Goal: Task Accomplishment & Management: Use online tool/utility

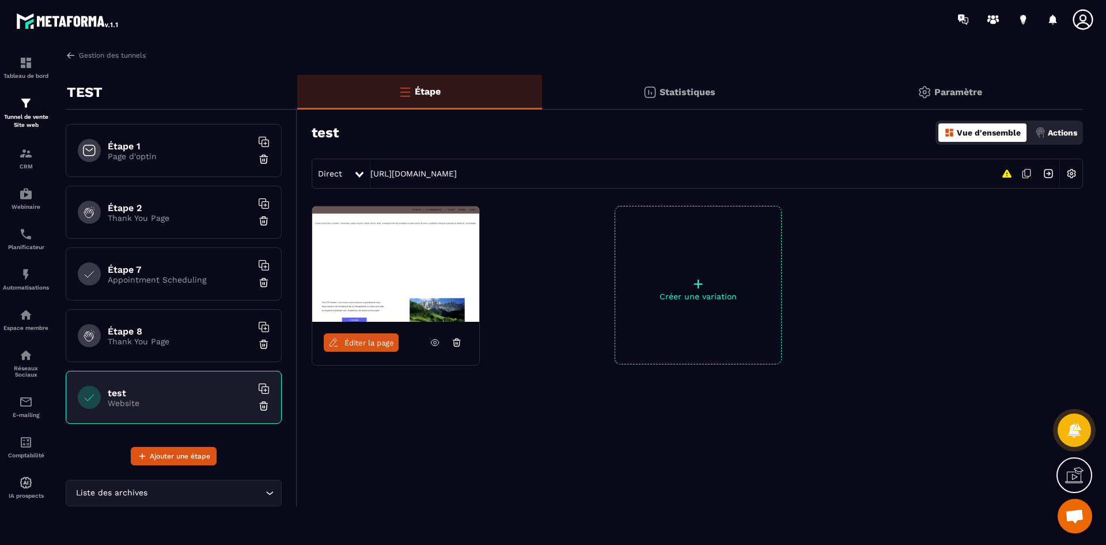
scroll to position [254, 0]
click at [189, 449] on button "Ajouter une étape" at bounding box center [174, 456] width 86 height 18
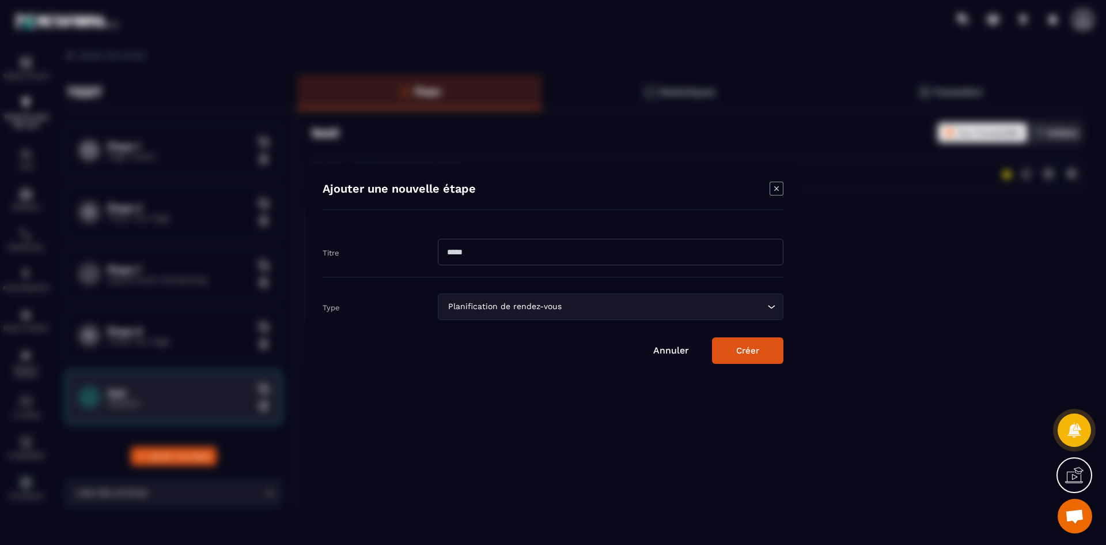
click at [525, 303] on div "Planification de rendez-vous" at bounding box center [605, 306] width 322 height 13
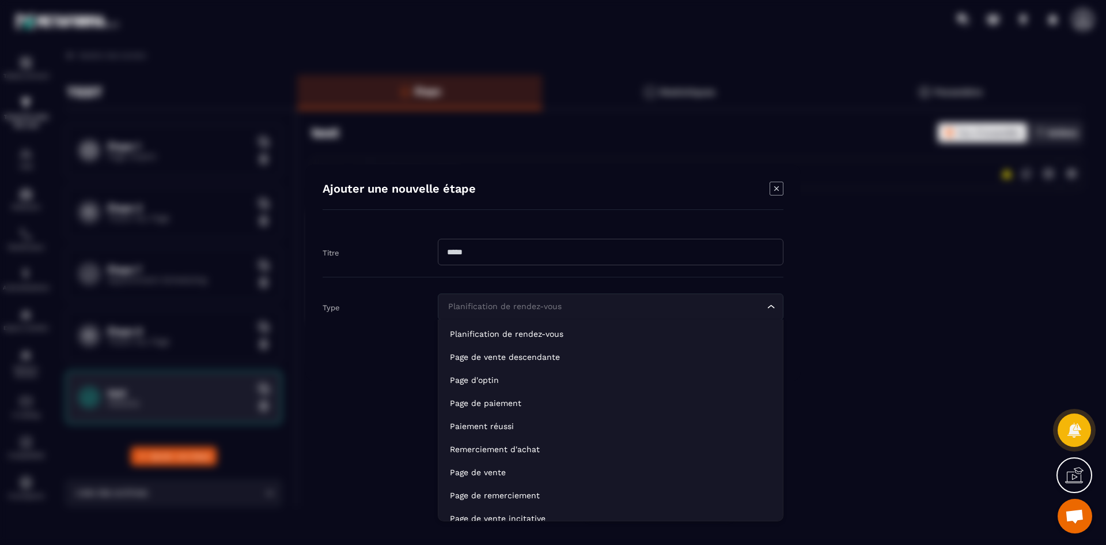
click at [864, 327] on div "Modal window" at bounding box center [553, 272] width 1106 height 545
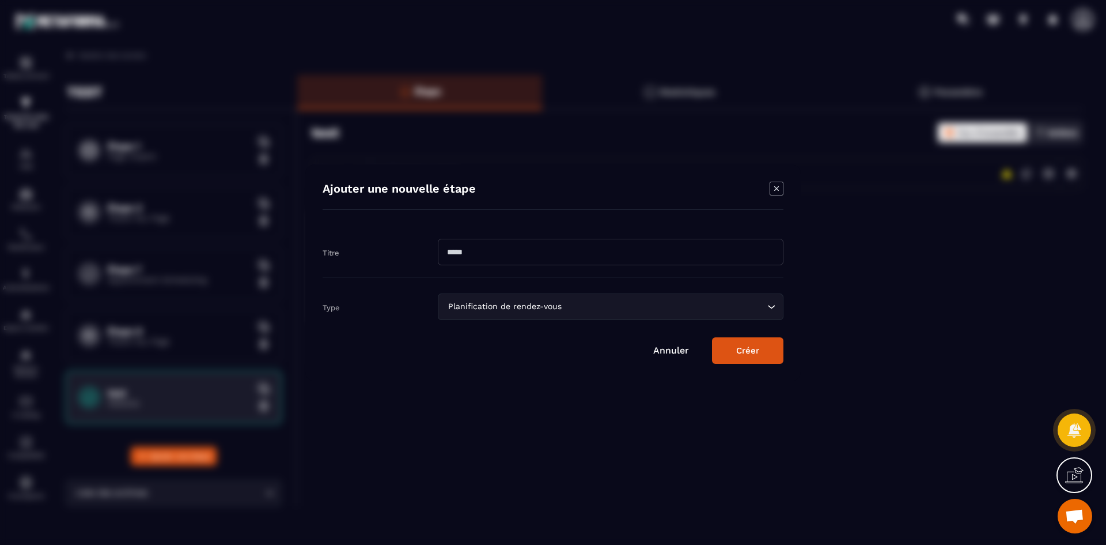
click at [864, 316] on div "Modal window" at bounding box center [553, 272] width 1106 height 545
click at [679, 349] on link "Annuler" at bounding box center [671, 350] width 36 height 11
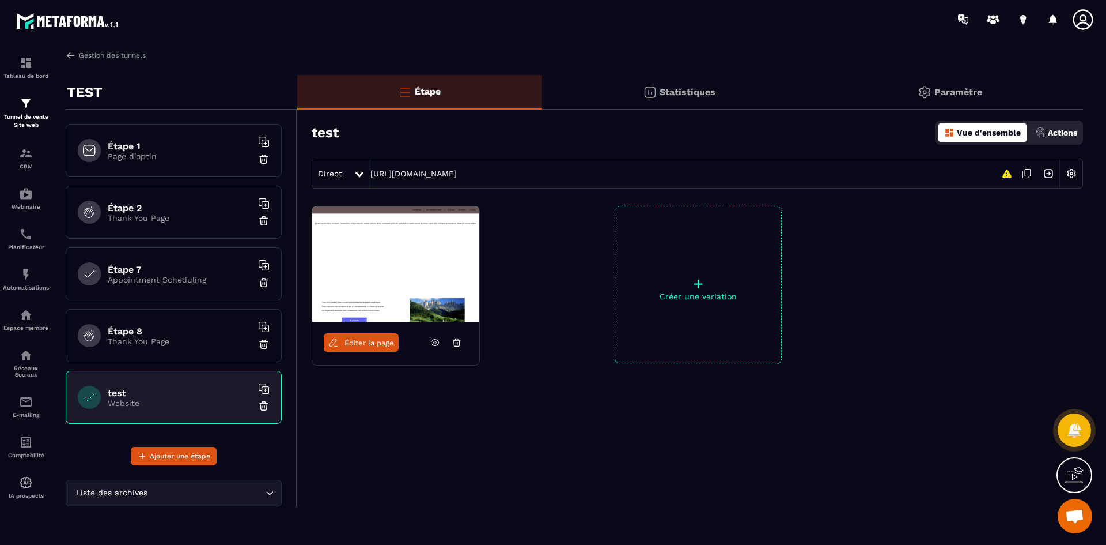
click at [263, 155] on img at bounding box center [264, 159] width 12 height 12
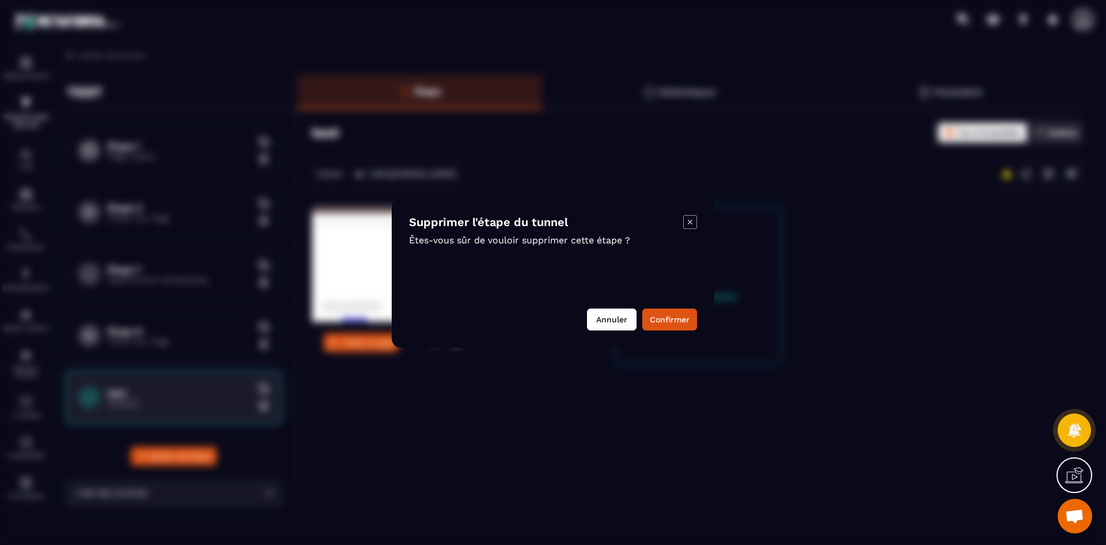
click at [599, 322] on button "Annuler" at bounding box center [612, 319] width 50 height 22
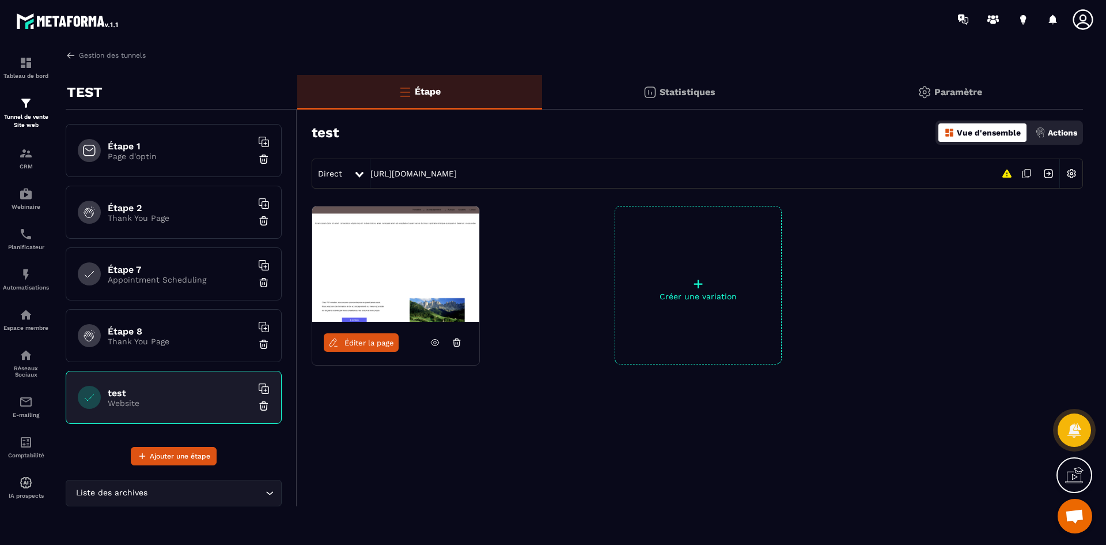
click at [262, 225] on img at bounding box center [264, 221] width 12 height 12
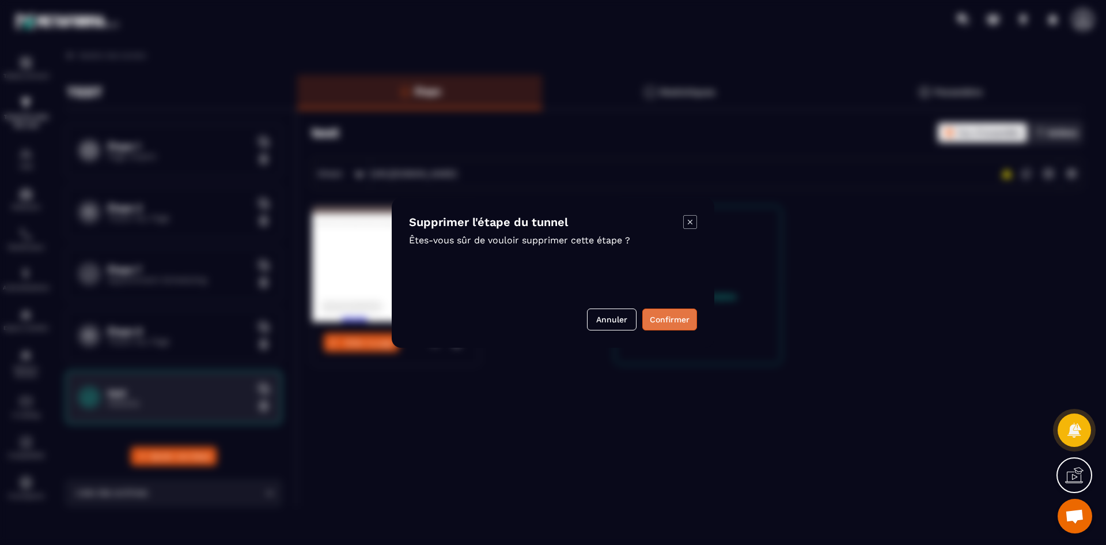
click at [677, 322] on button "Confirmer" at bounding box center [669, 319] width 55 height 22
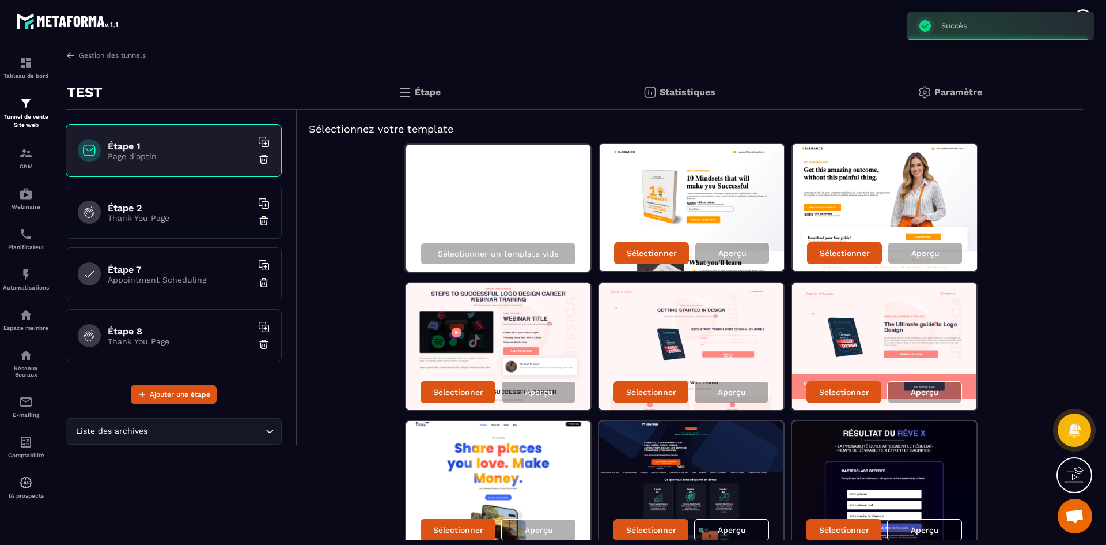
click at [241, 277] on p "Appointment Scheduling" at bounding box center [180, 279] width 144 height 9
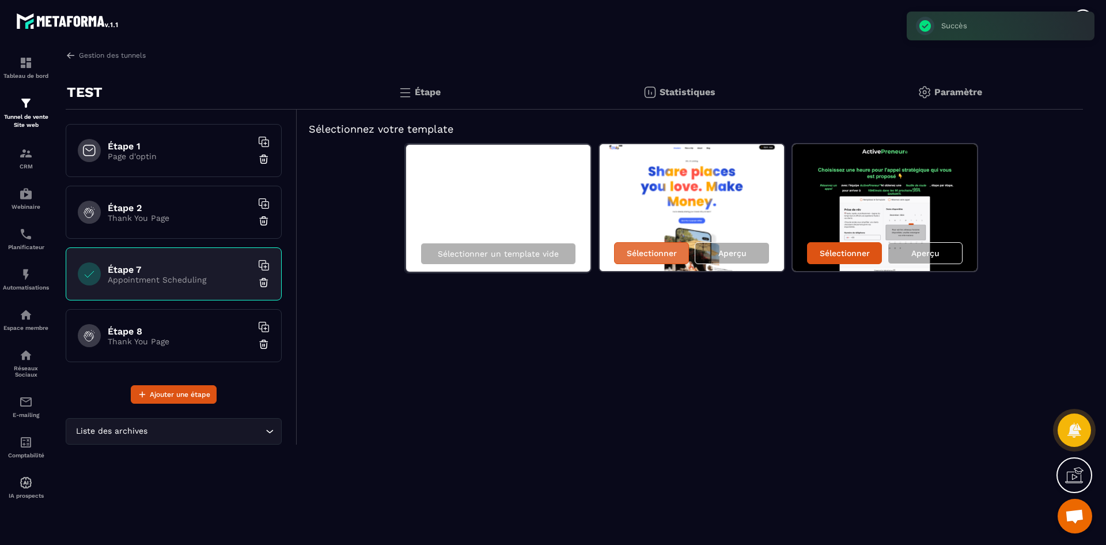
click at [667, 252] on p "Sélectionner" at bounding box center [652, 252] width 50 height 9
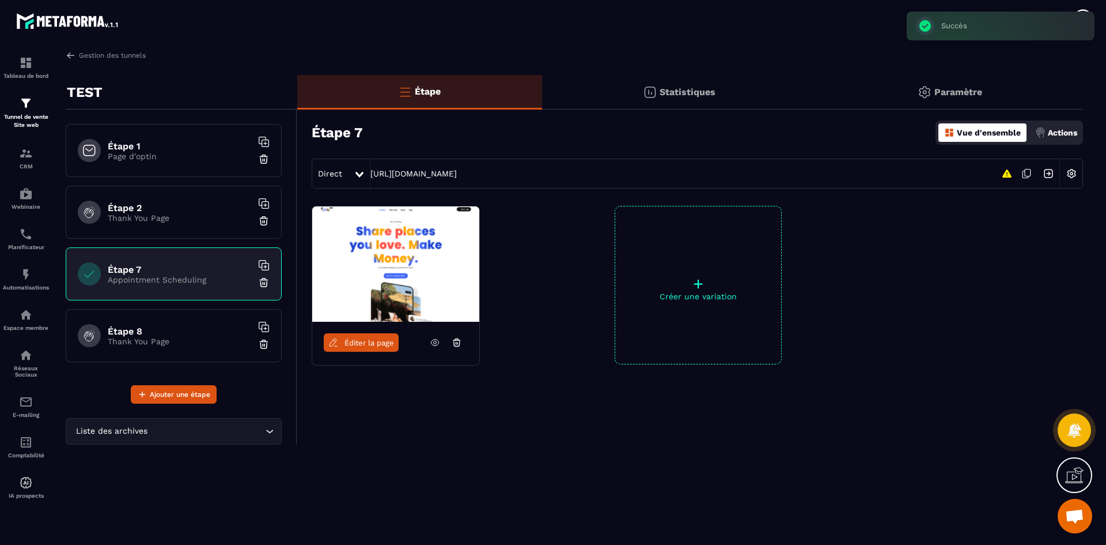
click at [452, 289] on img at bounding box center [395, 263] width 167 height 115
click at [365, 344] on span "Éditer la page" at bounding box center [370, 342] width 50 height 9
